Goal: Information Seeking & Learning: Check status

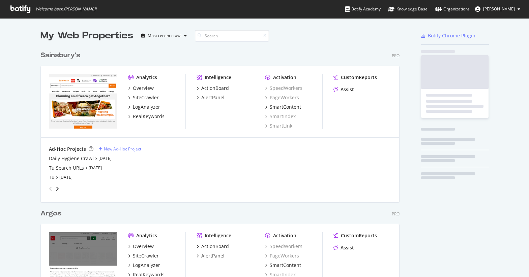
scroll to position [312, 359]
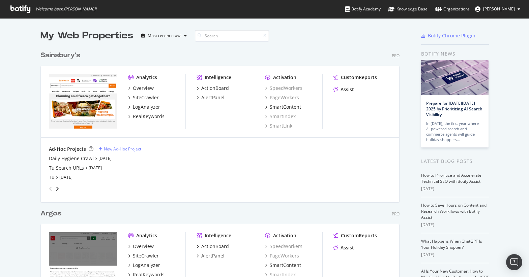
click at [22, 158] on div "My Web Properties Most recent crawl Sainsbury's Pro Analytics Overview SiteCraw…" at bounding box center [264, 194] width 529 height 352
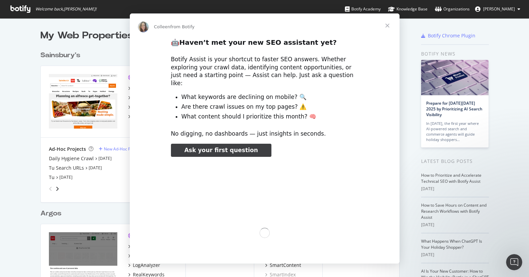
scroll to position [0, 0]
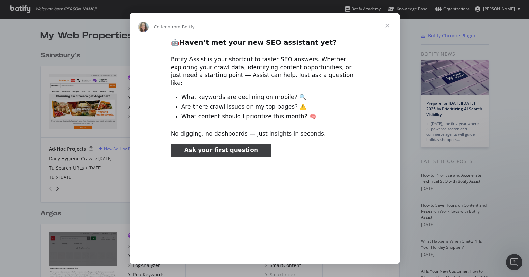
type input "51738"
click at [391, 23] on span "Close" at bounding box center [387, 25] width 24 height 24
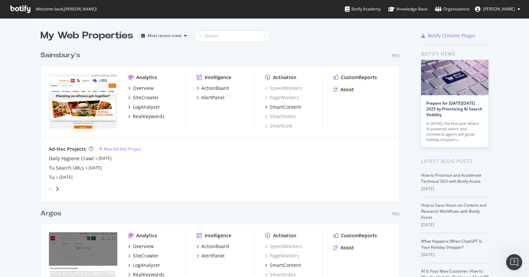
click at [506, 8] on span "[PERSON_NAME]" at bounding box center [499, 9] width 32 height 6
click at [469, 8] on div "Organizations" at bounding box center [452, 9] width 35 height 7
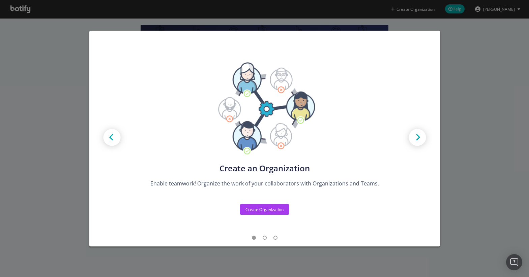
click at [477, 75] on div "Create new Projects for your Teams Create the exact model that matches your Org…" at bounding box center [264, 138] width 529 height 277
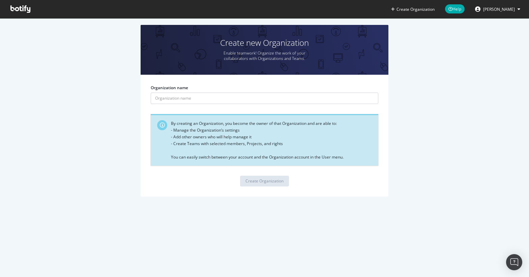
click at [507, 12] on span "[PERSON_NAME]" at bounding box center [499, 9] width 32 height 6
click at [28, 7] on icon at bounding box center [20, 8] width 20 height 7
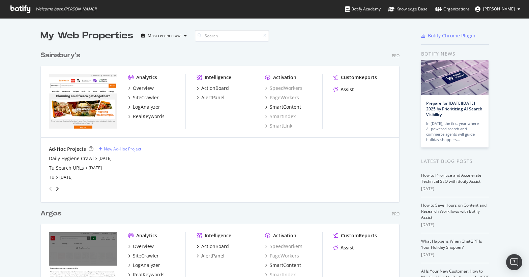
click at [503, 9] on span "[PERSON_NAME]" at bounding box center [499, 9] width 32 height 6
click at [513, 109] on div "My Web Properties Most recent crawl Sainsbury's Pro Analytics Overview SiteCraw…" at bounding box center [264, 194] width 529 height 352
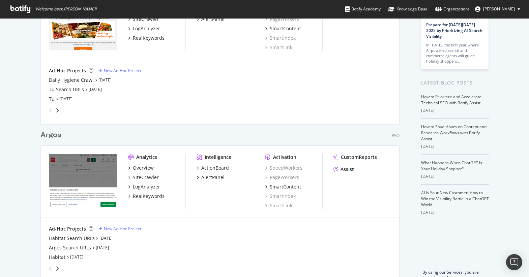
scroll to position [82, 0]
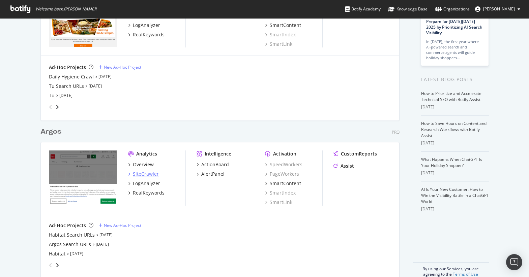
click at [146, 172] on div "SiteCrawler" at bounding box center [146, 174] width 26 height 7
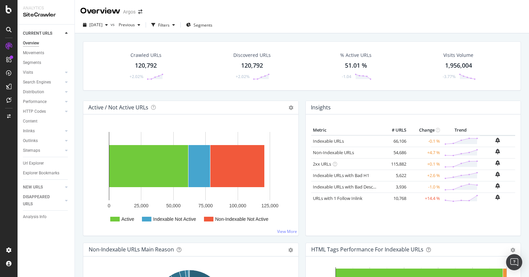
drag, startPoint x: 256, startPoint y: 87, endPoint x: 262, endPoint y: 79, distance: 9.7
click at [256, 87] on div "Crawled URLs 120,792 +2.02% Discovered URLs 120,792 +2.02% % Active URLs 51.01 …" at bounding box center [302, 65] width 438 height 49
